Goal: Task Accomplishment & Management: Manage account settings

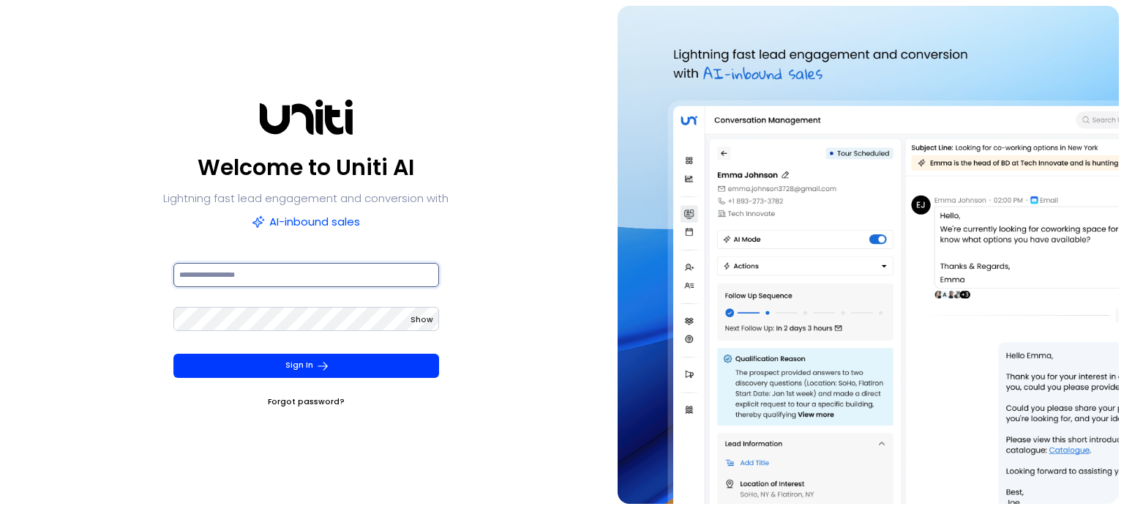
click at [211, 270] on input at bounding box center [306, 275] width 266 height 24
click at [375, 273] on input at bounding box center [306, 275] width 266 height 24
paste input "**********"
type input "**********"
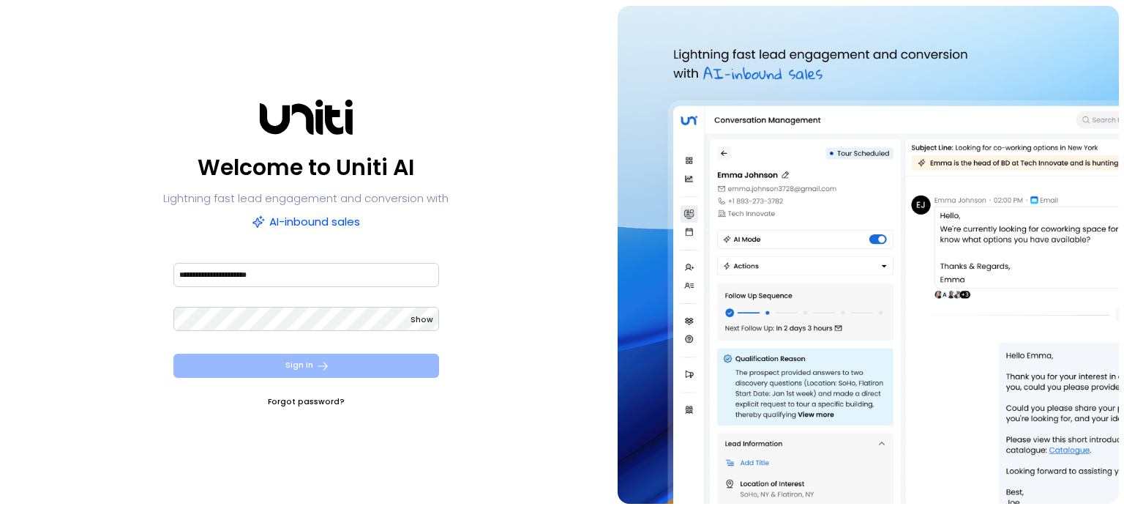
click at [301, 367] on button "Sign In" at bounding box center [306, 365] width 266 height 24
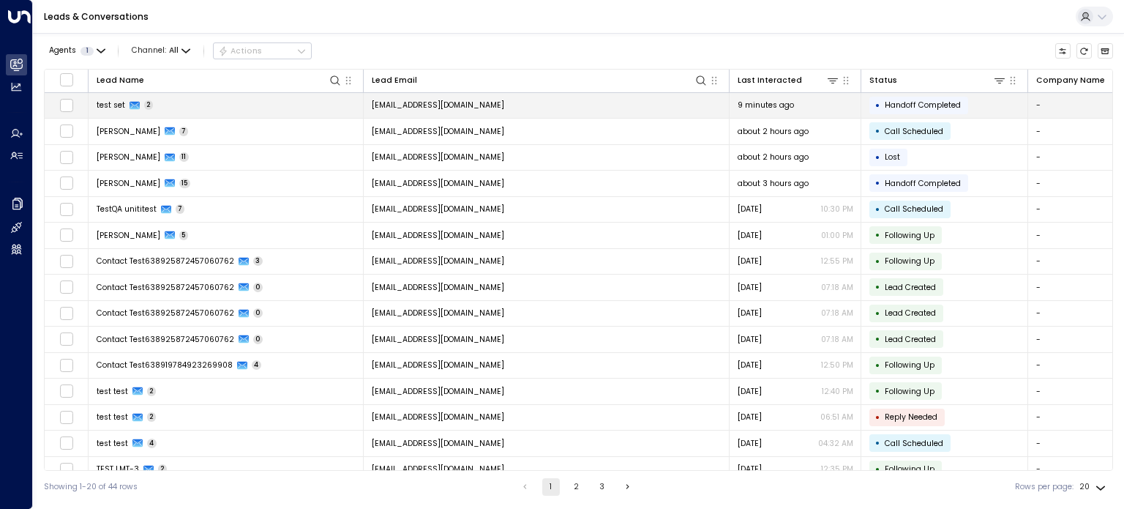
click at [109, 105] on span "test set" at bounding box center [111, 105] width 29 height 11
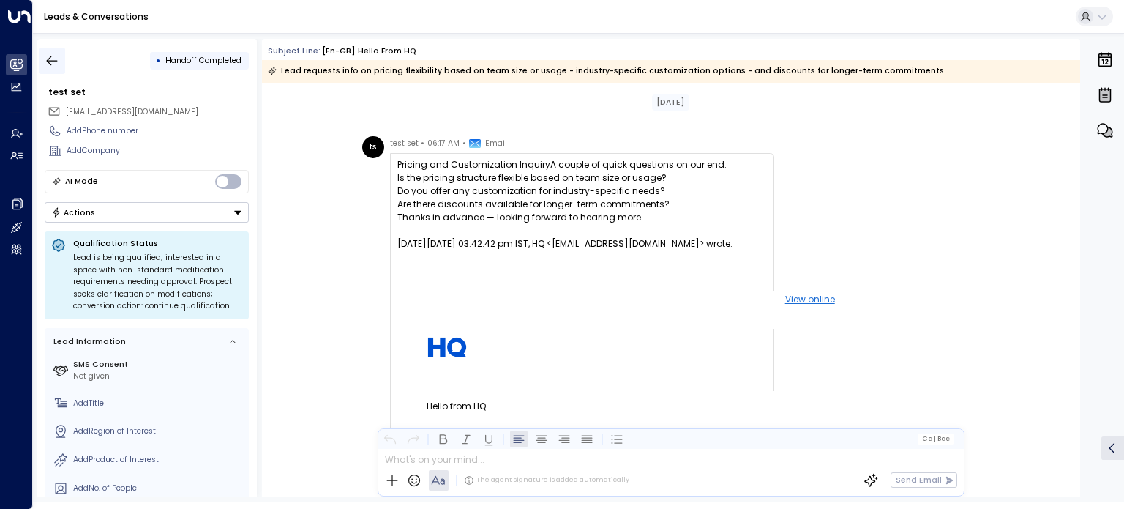
click at [53, 61] on icon "button" at bounding box center [52, 60] width 15 height 15
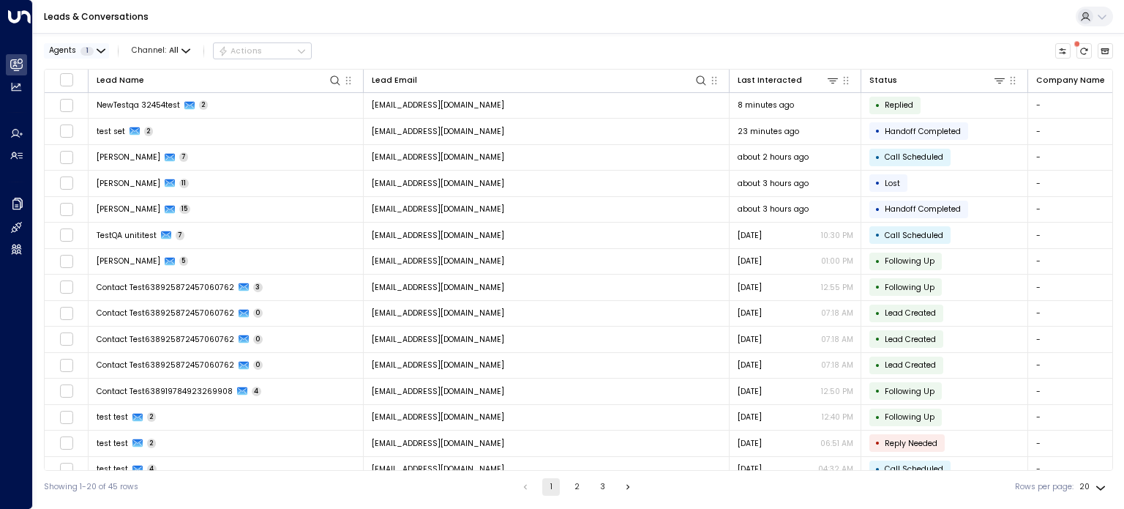
click at [105, 52] on button "Agents 1" at bounding box center [76, 50] width 65 height 15
click at [97, 72] on div "AgentIWG" at bounding box center [82, 73] width 38 height 12
click at [179, 99] on button "Apply" at bounding box center [189, 100] width 32 height 15
click at [94, 47] on button "Agents 1" at bounding box center [76, 50] width 65 height 15
click at [1095, 16] on button at bounding box center [1094, 17] width 37 height 20
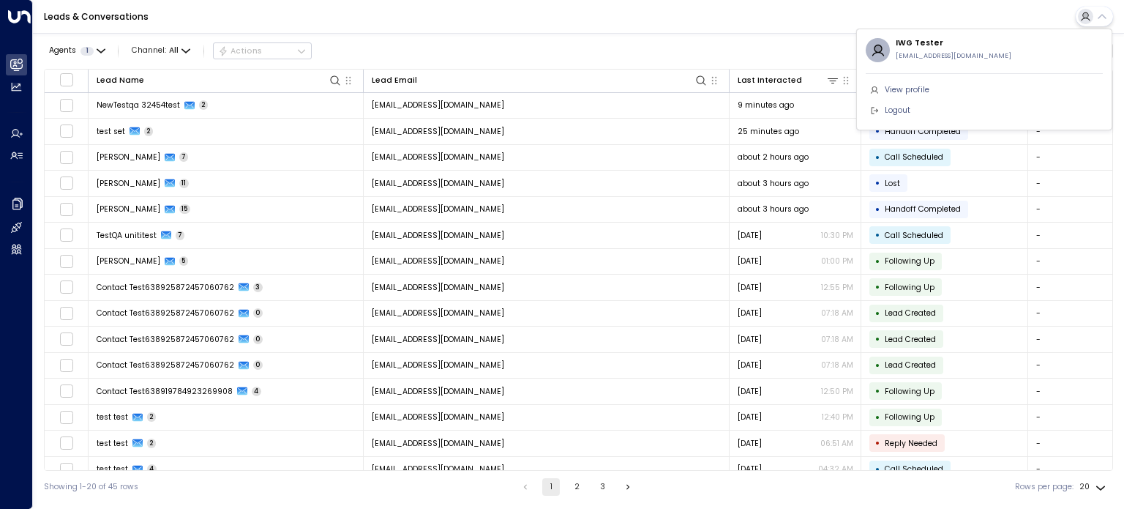
click at [716, 48] on div at bounding box center [562, 254] width 1124 height 509
click at [99, 47] on icon "button" at bounding box center [101, 51] width 9 height 9
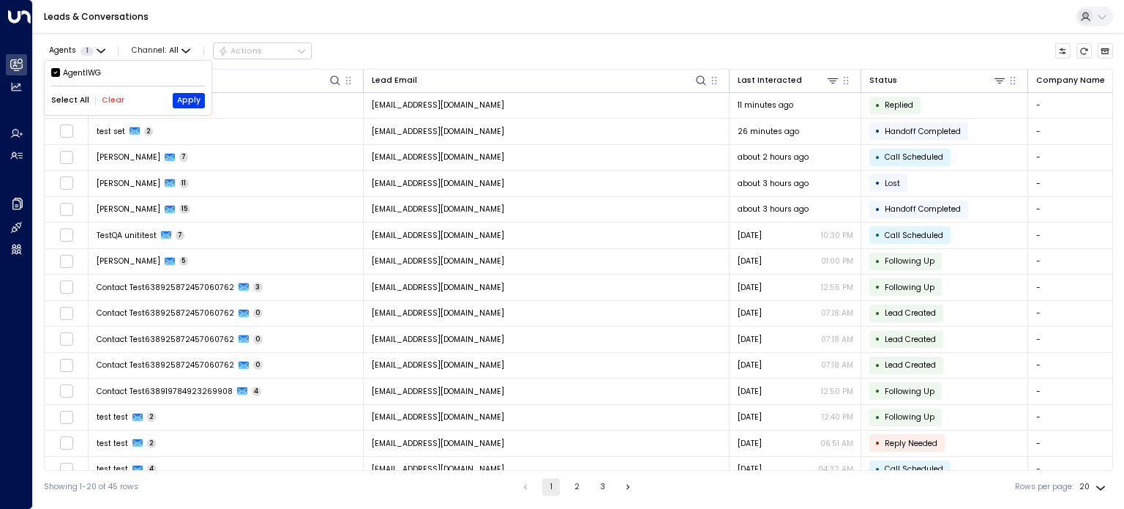
click at [1087, 16] on div at bounding box center [562, 254] width 1124 height 509
click at [1107, 20] on button at bounding box center [1094, 17] width 37 height 20
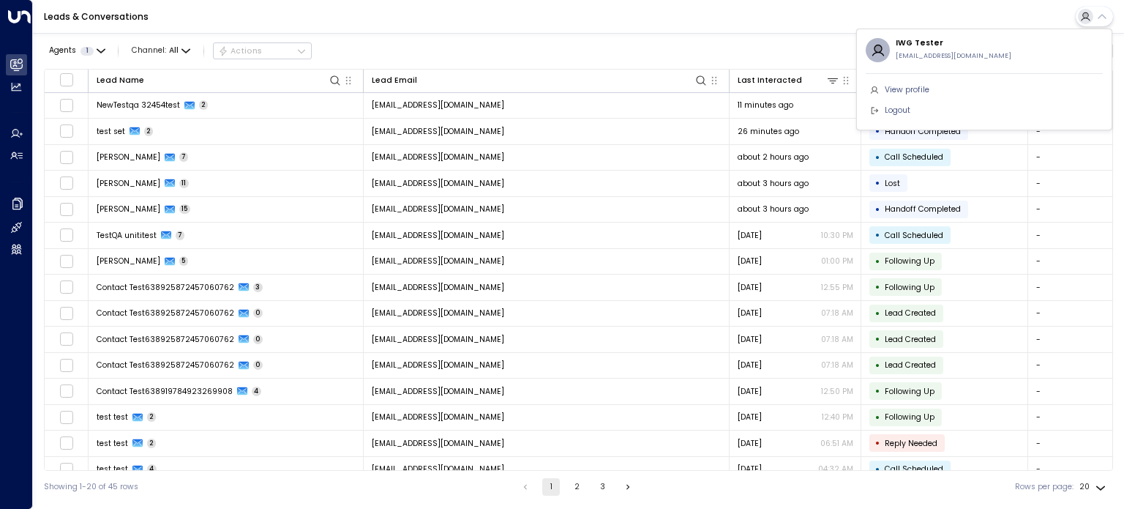
click at [893, 108] on span "Logout" at bounding box center [898, 111] width 26 height 12
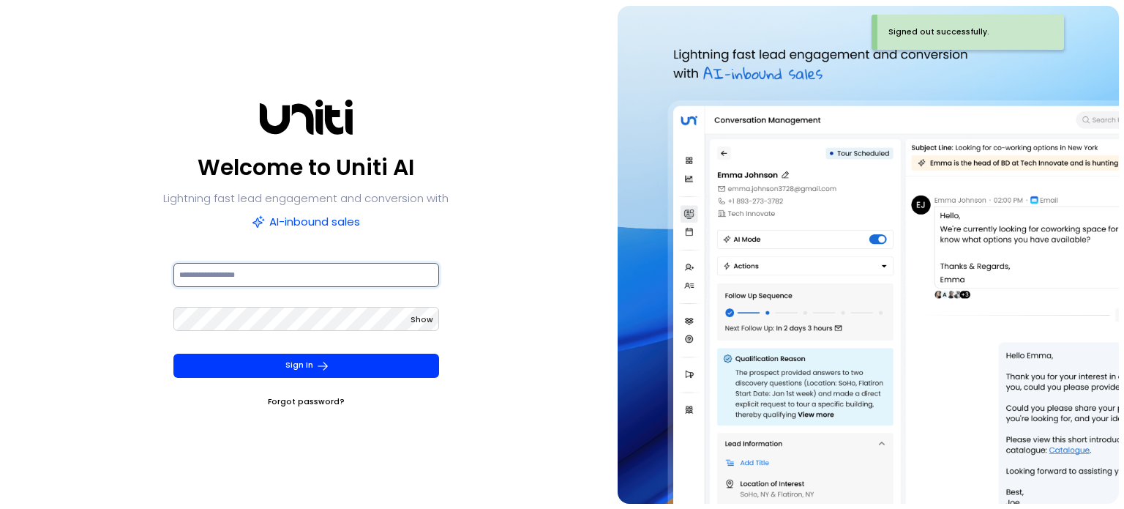
click at [326, 277] on input at bounding box center [306, 275] width 266 height 24
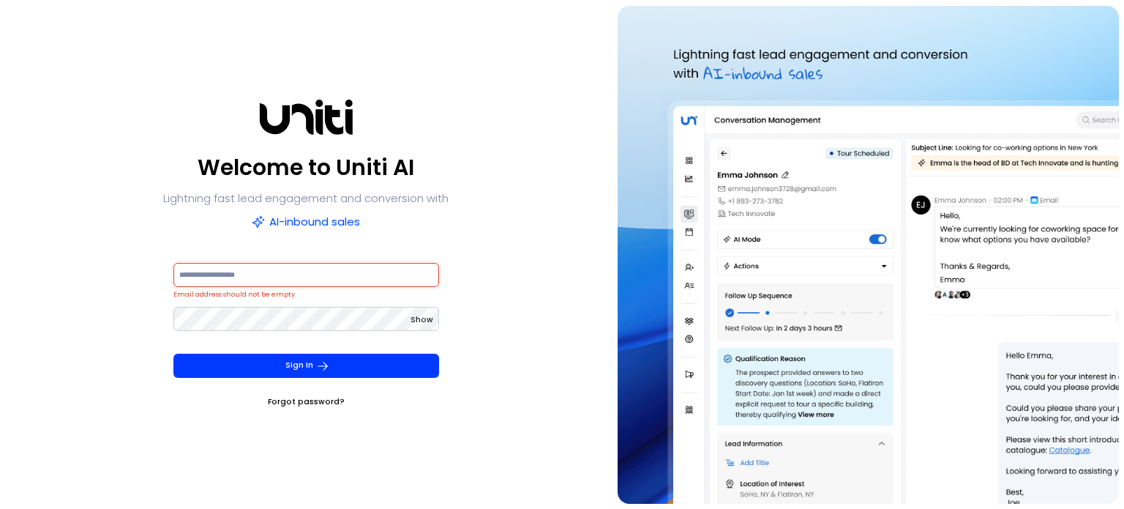
click at [403, 265] on input at bounding box center [306, 275] width 266 height 24
paste input "**********"
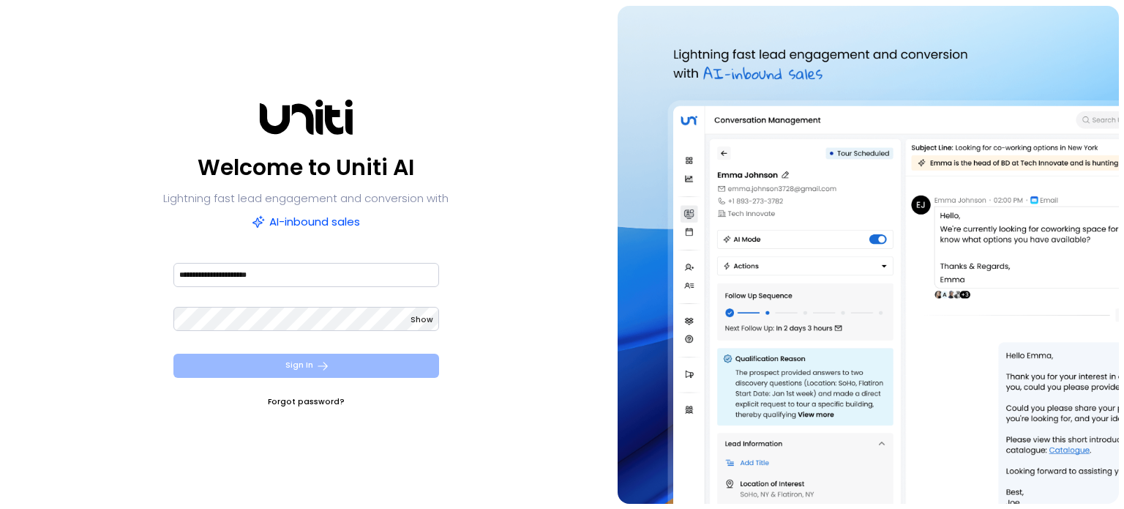
click at [282, 368] on button "Sign In" at bounding box center [306, 365] width 266 height 24
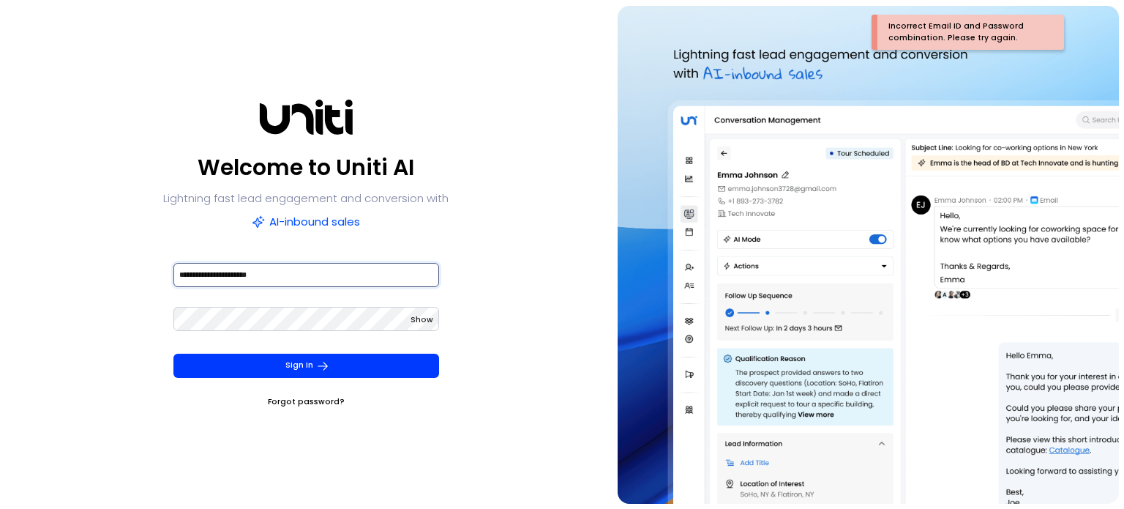
click at [299, 275] on input "**********" at bounding box center [306, 275] width 266 height 24
type input "*"
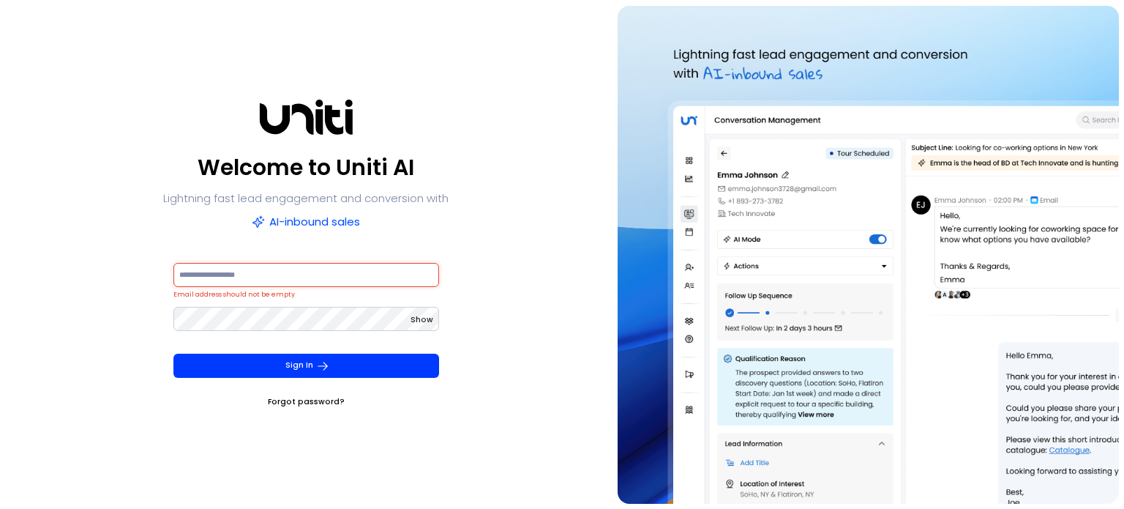
click at [400, 280] on input at bounding box center [306, 275] width 266 height 24
paste input "**********"
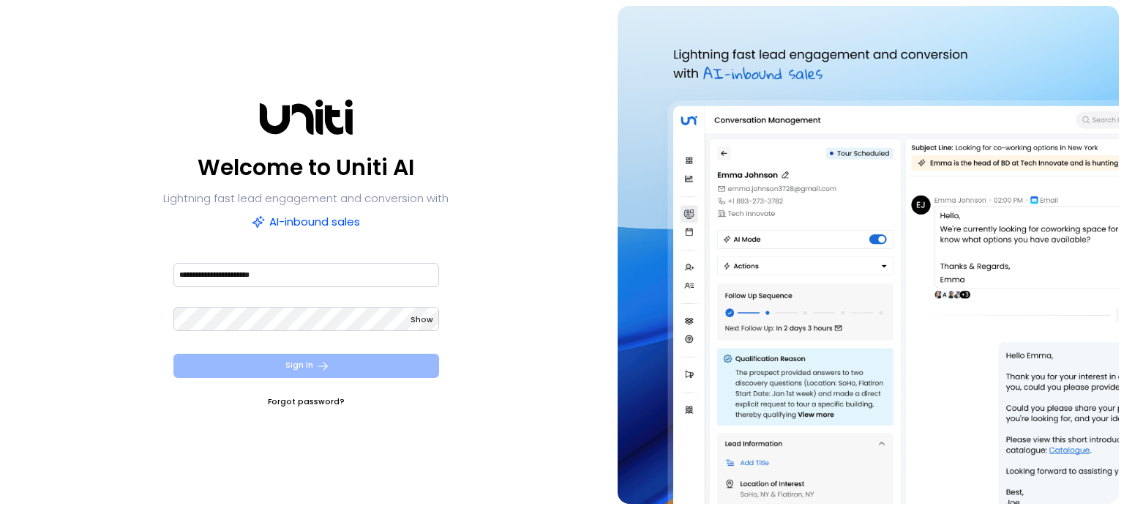
click at [326, 370] on icon "submit" at bounding box center [322, 365] width 13 height 13
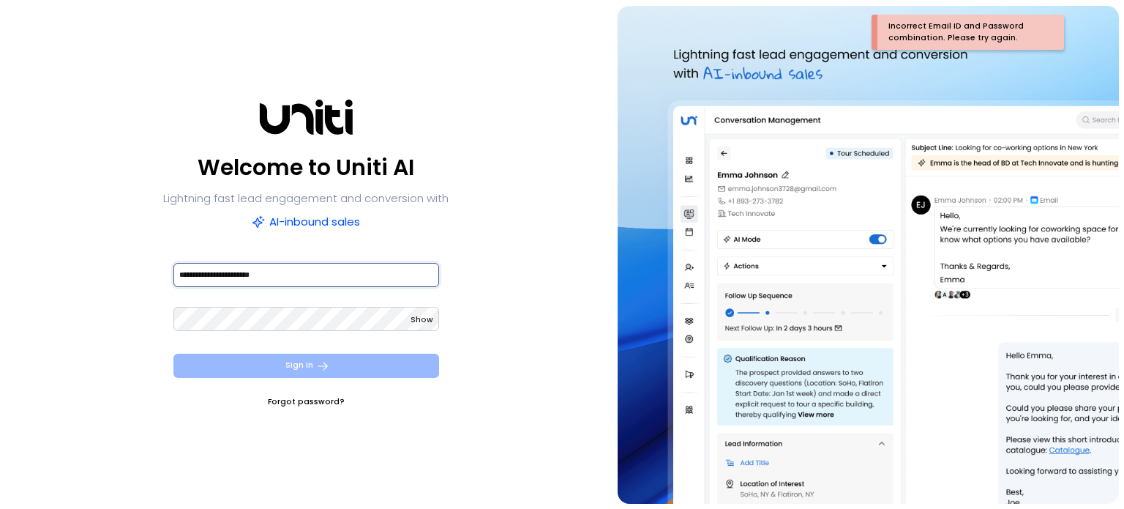
click at [304, 277] on input "**********" at bounding box center [306, 275] width 266 height 24
type input "*"
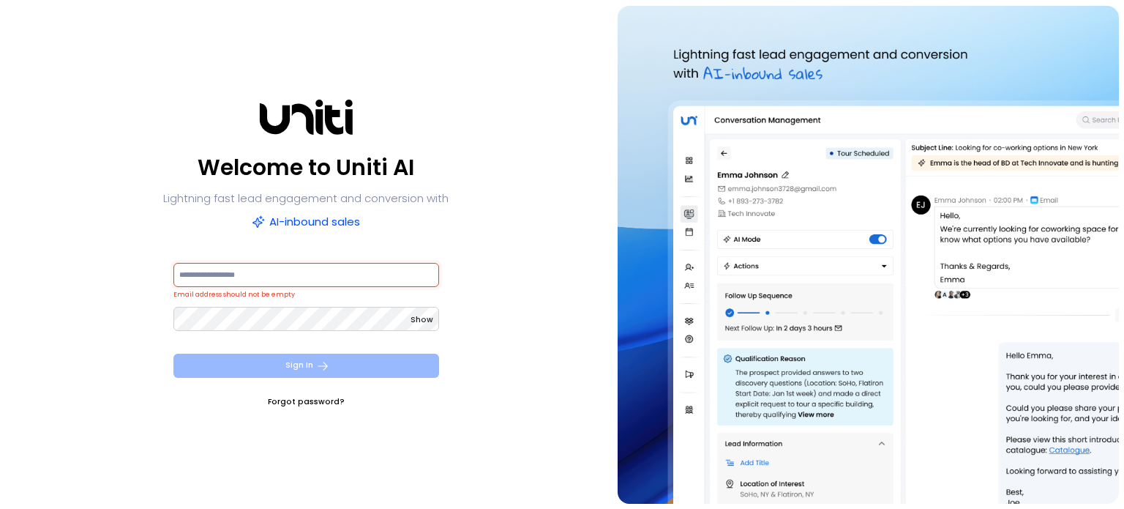
click at [305, 277] on input at bounding box center [306, 275] width 266 height 24
click at [412, 277] on input at bounding box center [306, 275] width 266 height 24
paste input "**********"
type input "**********"
click at [385, 361] on button "Sign In" at bounding box center [306, 365] width 266 height 24
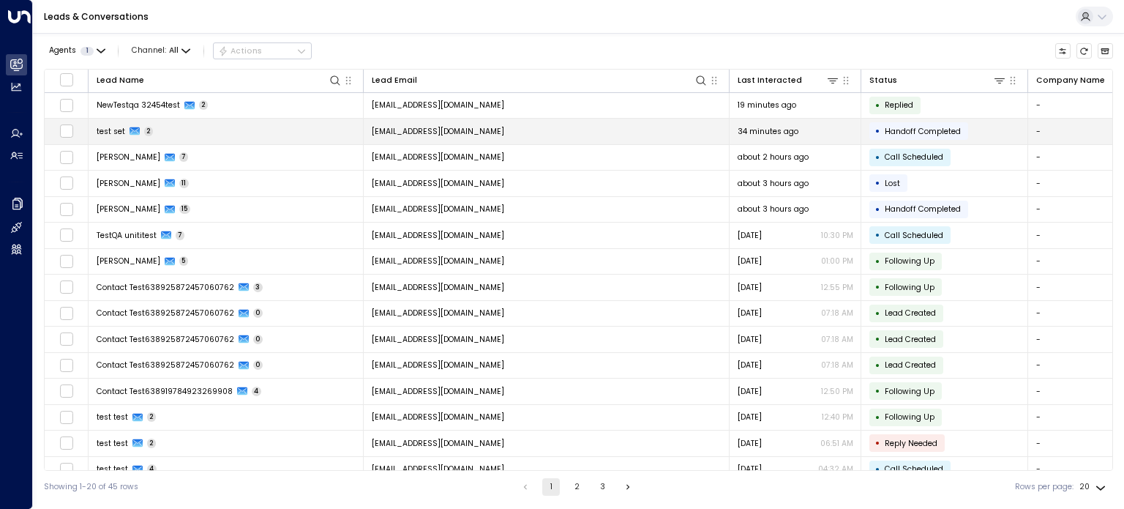
click at [126, 130] on div "test set 2" at bounding box center [125, 131] width 57 height 11
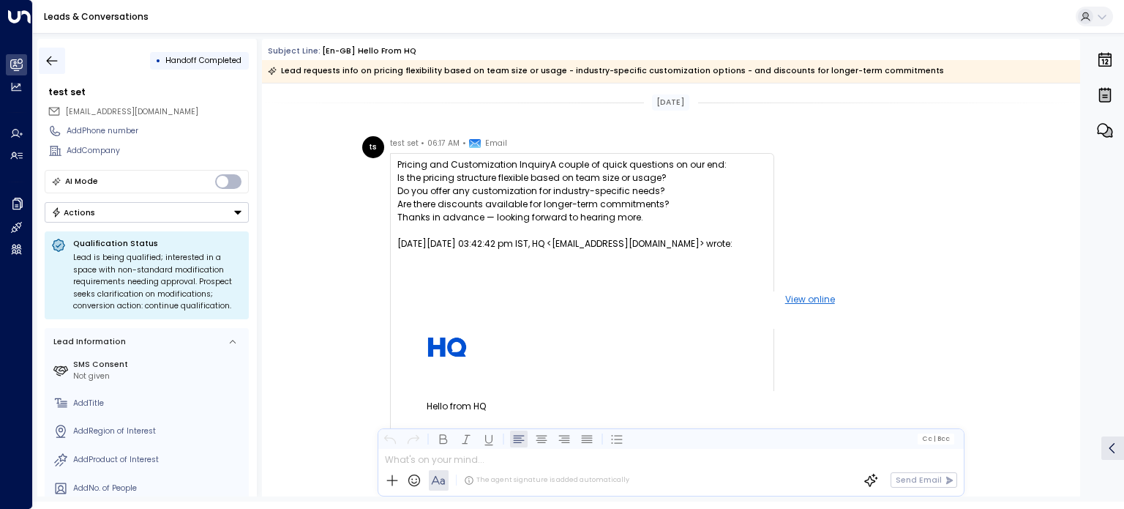
click at [53, 61] on icon "button" at bounding box center [52, 60] width 15 height 15
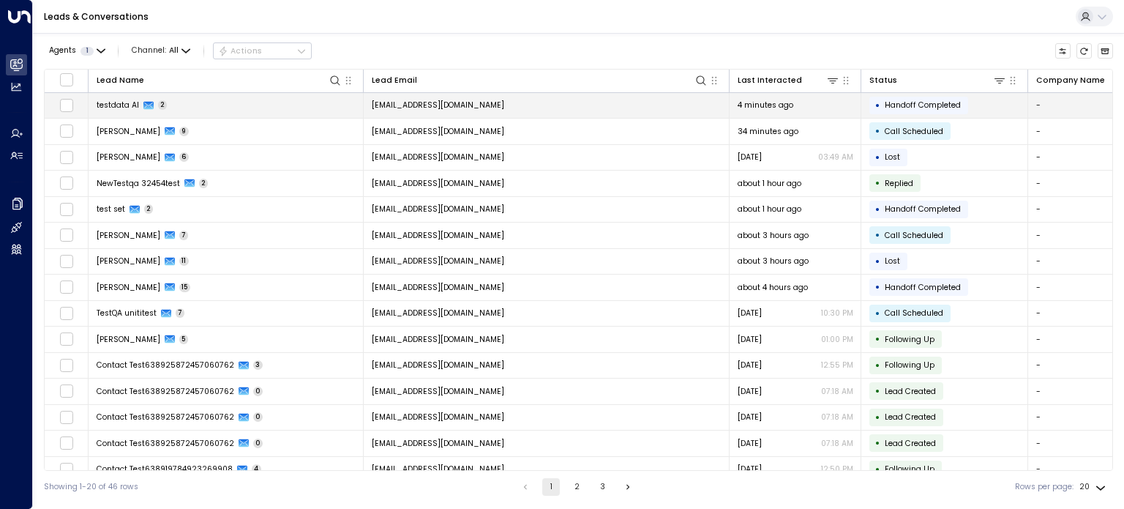
click at [151, 103] on icon at bounding box center [148, 106] width 10 height 8
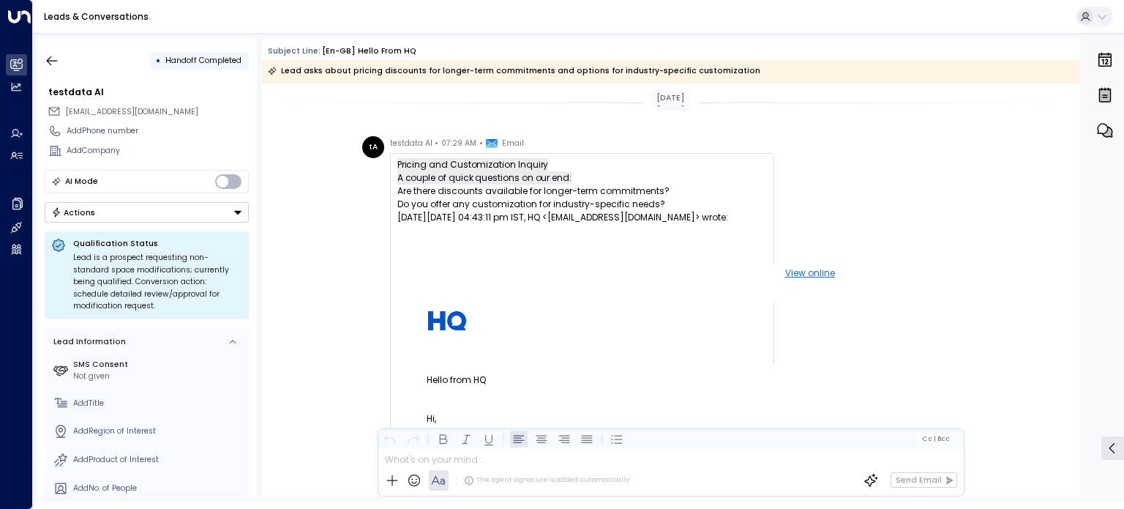
scroll to position [220, 0]
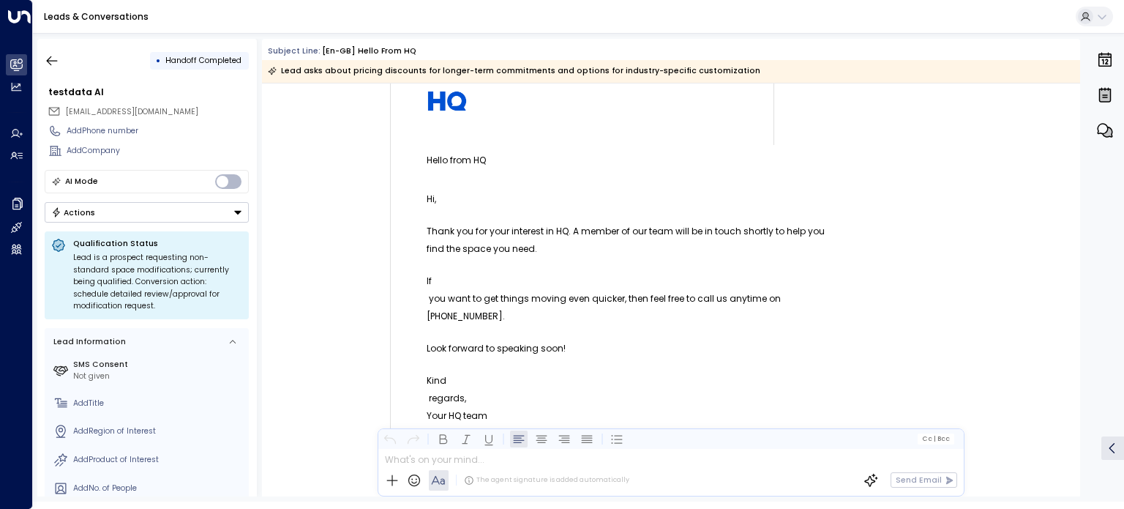
drag, startPoint x: 1080, startPoint y: 250, endPoint x: 1080, endPoint y: 260, distance: 9.5
click at [1080, 260] on div "• Handoff Completed testdata AI [EMAIL_ADDRESS][DOMAIN_NAME] Add Phone number A…" at bounding box center [580, 267] width 1087 height 457
drag, startPoint x: 1076, startPoint y: 248, endPoint x: 1082, endPoint y: 267, distance: 19.7
click at [1082, 267] on div "• Handoff Completed testdata AI [EMAIL_ADDRESS][DOMAIN_NAME] Add Phone number A…" at bounding box center [580, 267] width 1087 height 457
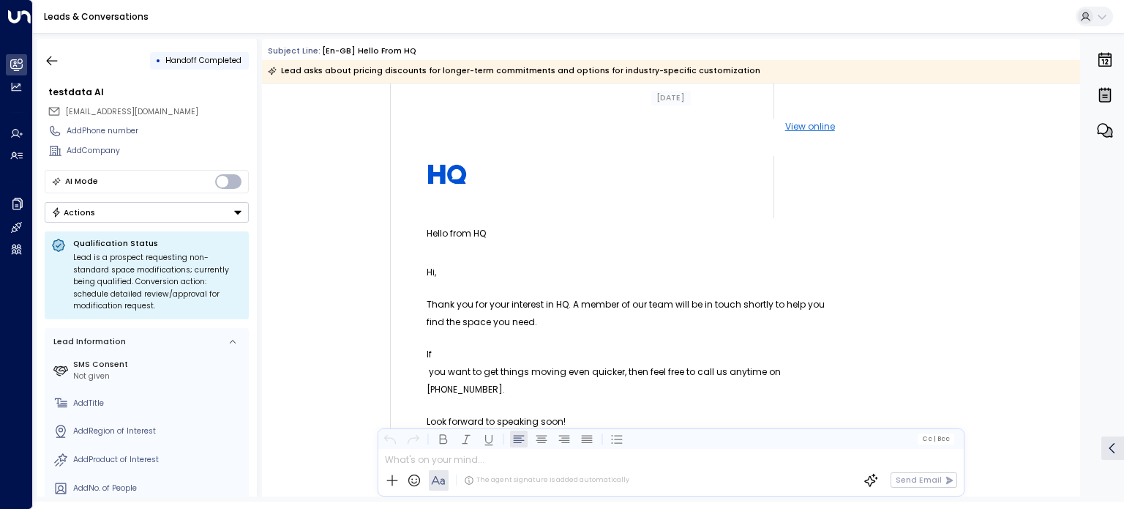
scroll to position [0, 0]
